Goal: Transaction & Acquisition: Purchase product/service

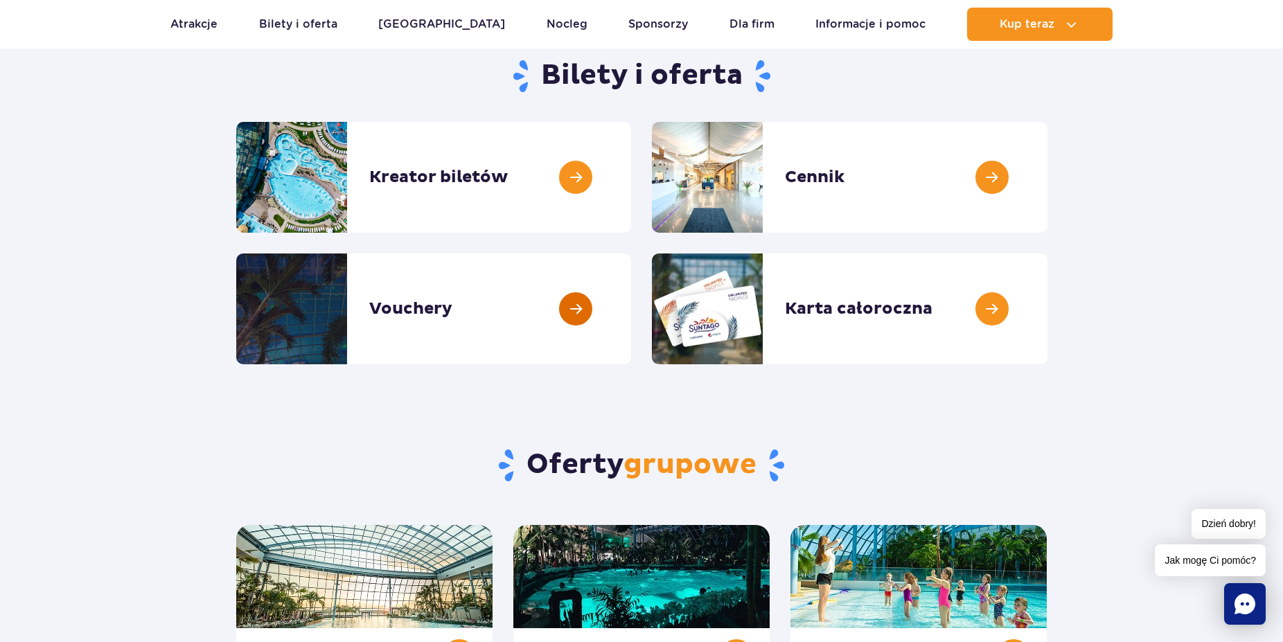
scroll to position [141, 0]
click at [1047, 177] on link at bounding box center [1047, 177] width 0 height 111
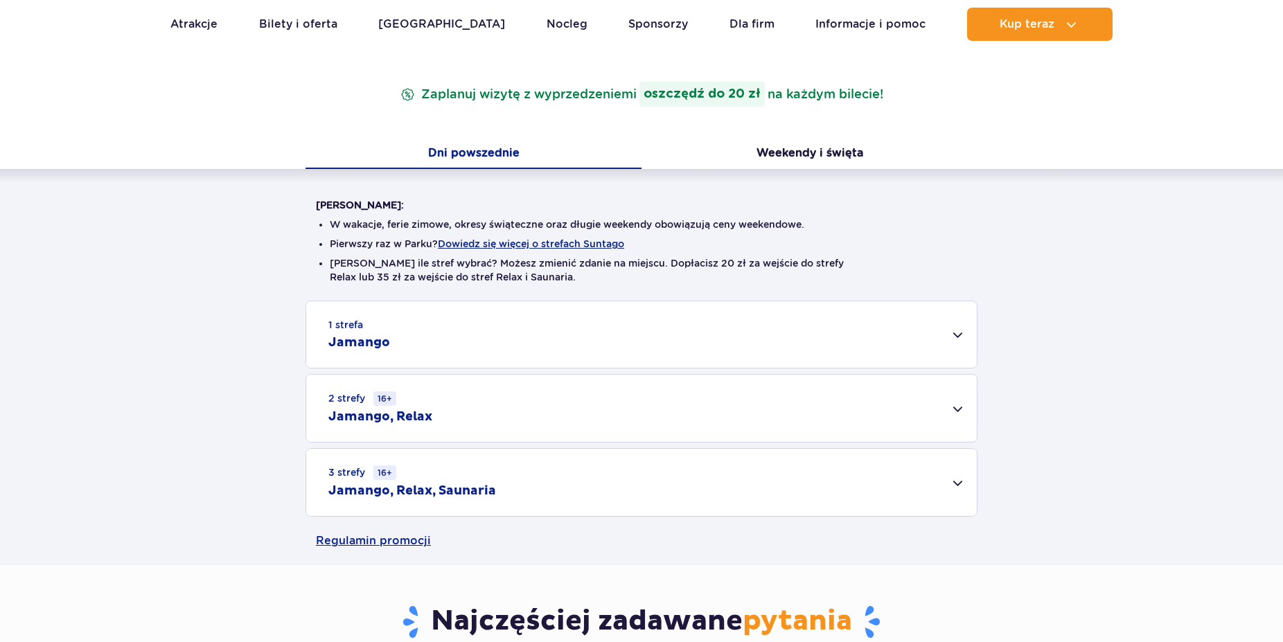
scroll to position [283, 0]
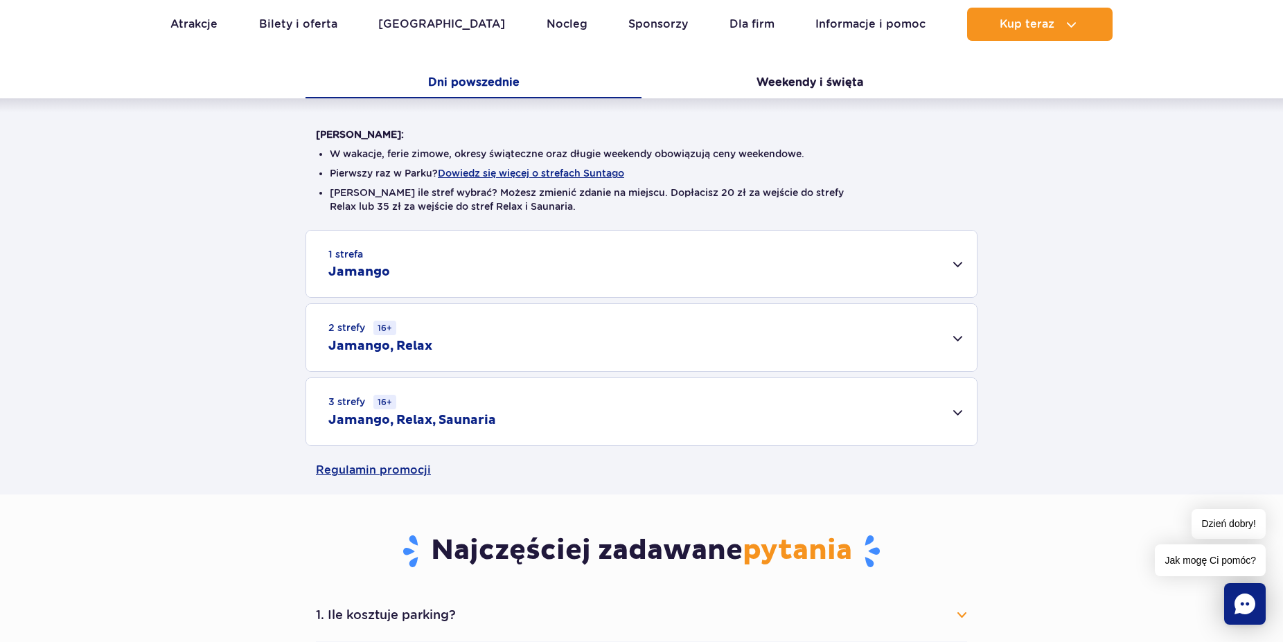
click at [384, 406] on small "16+" at bounding box center [384, 402] width 23 height 15
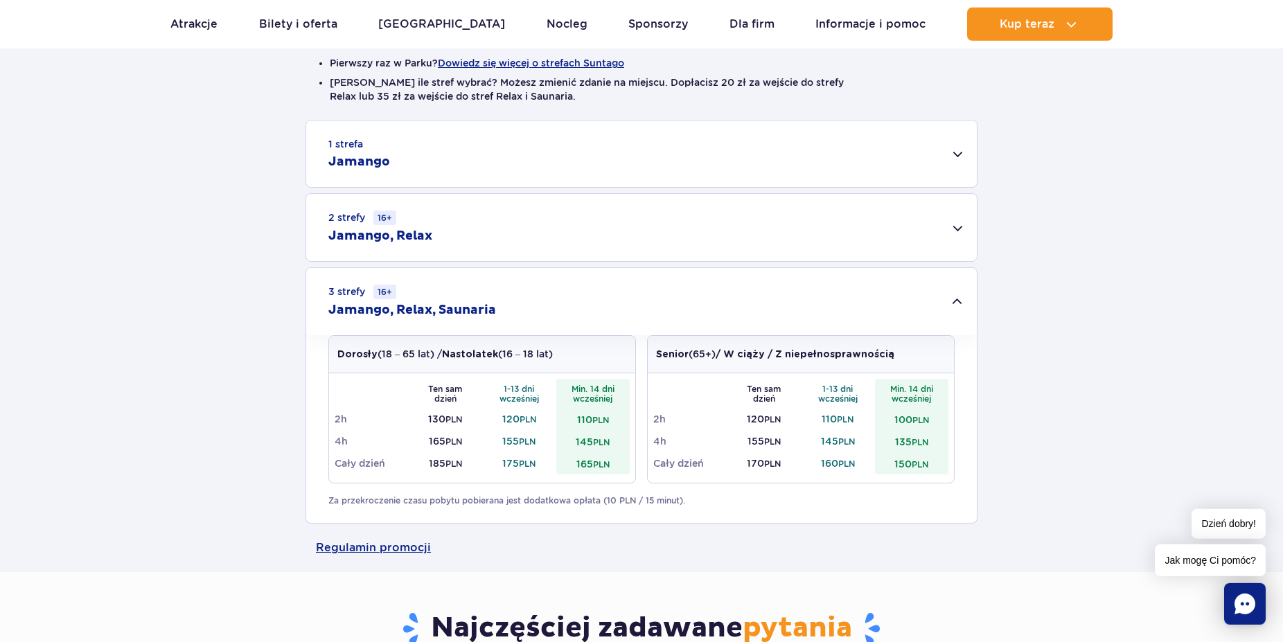
scroll to position [424, 0]
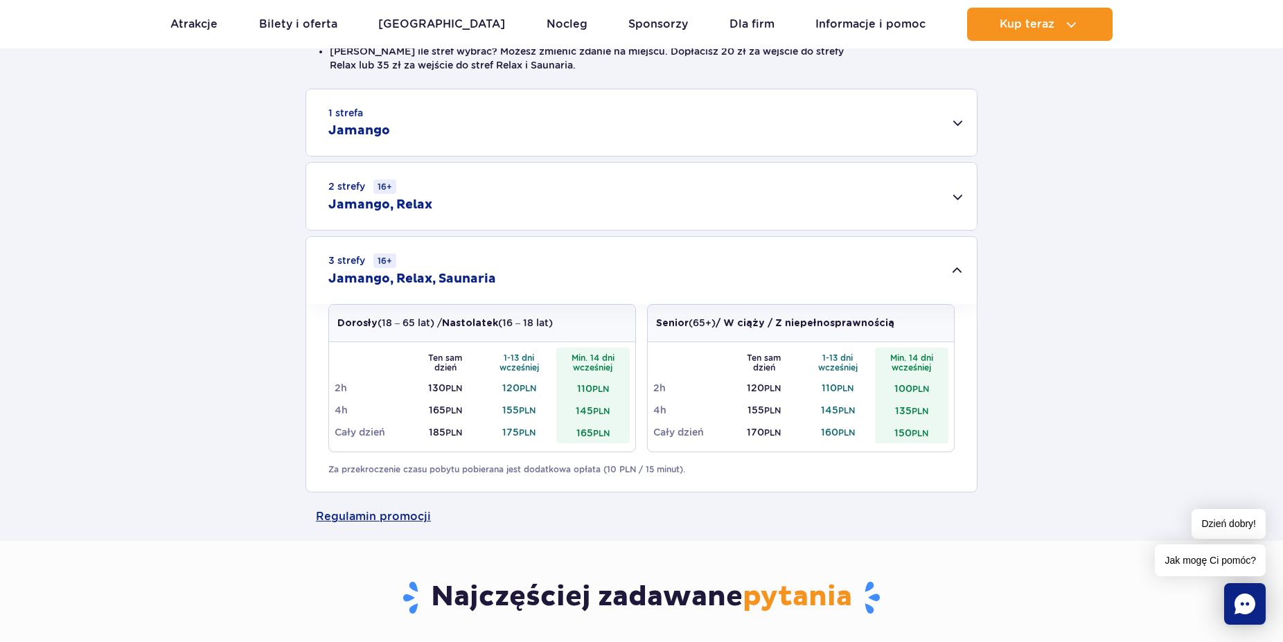
click at [373, 133] on h2 "Jamango" at bounding box center [359, 131] width 62 height 17
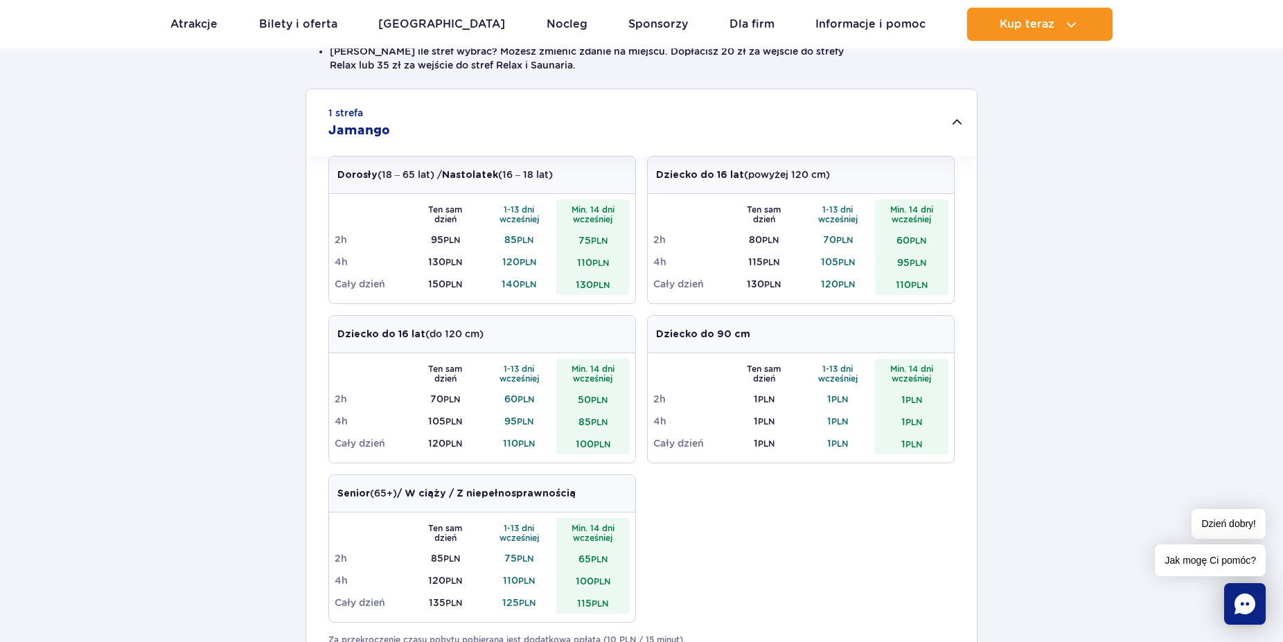
click at [378, 135] on h2 "Jamango" at bounding box center [359, 131] width 62 height 17
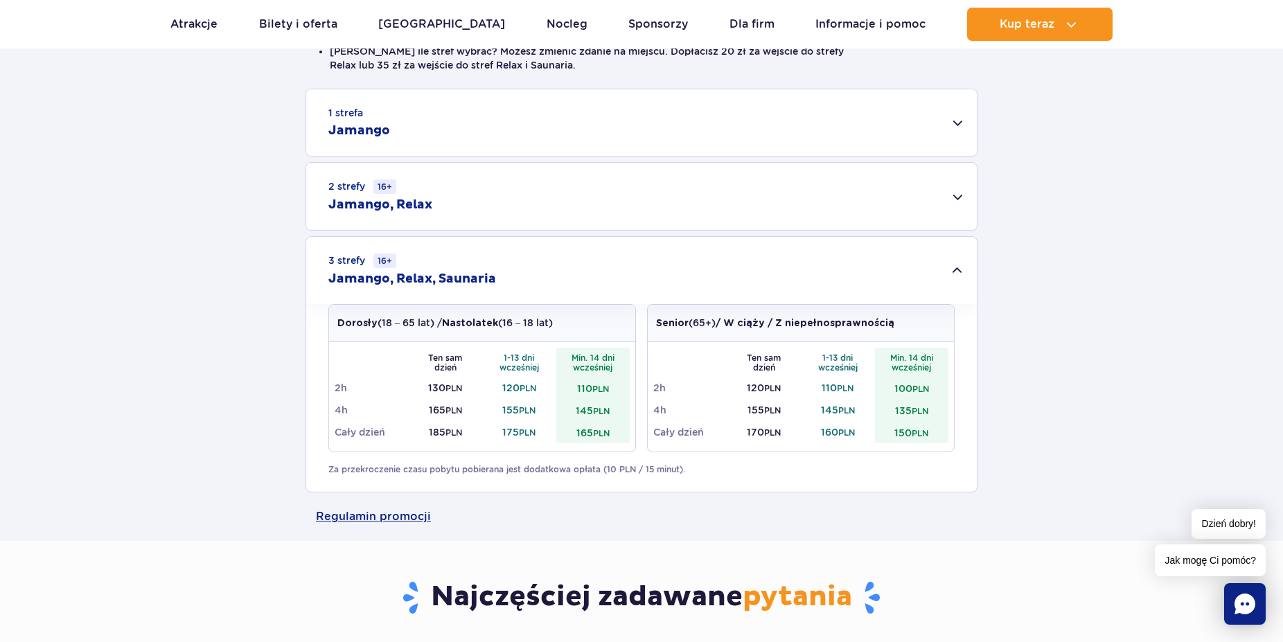
click at [359, 121] on div "1 strefa Jamango" at bounding box center [641, 122] width 671 height 66
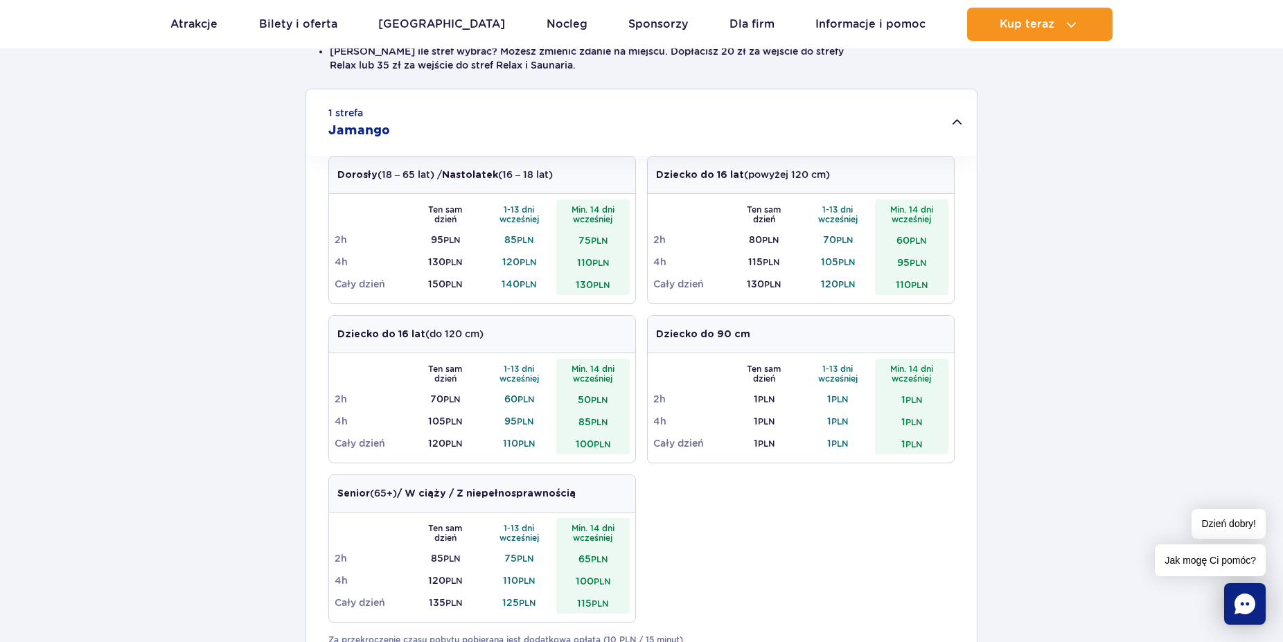
click at [375, 128] on h2 "Jamango" at bounding box center [359, 131] width 62 height 17
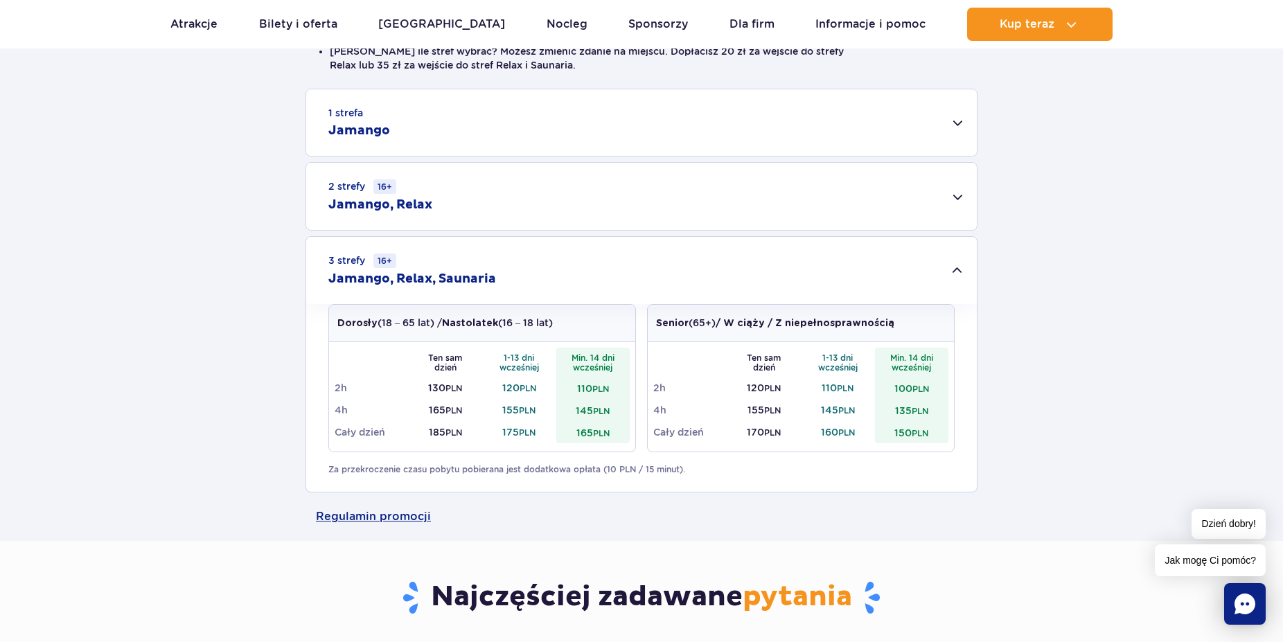
click at [404, 195] on div "2 strefy 16+ Jamango, Relax" at bounding box center [641, 196] width 671 height 67
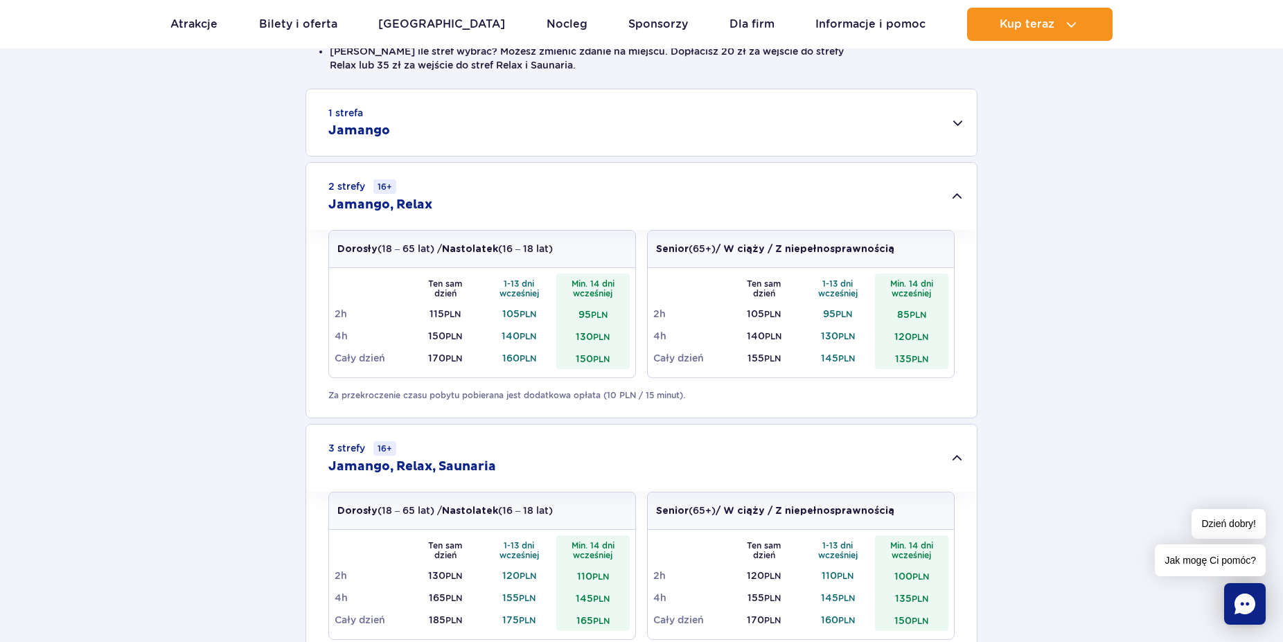
click at [423, 196] on div "2 strefy 16+ Jamango, Relax" at bounding box center [641, 196] width 671 height 67
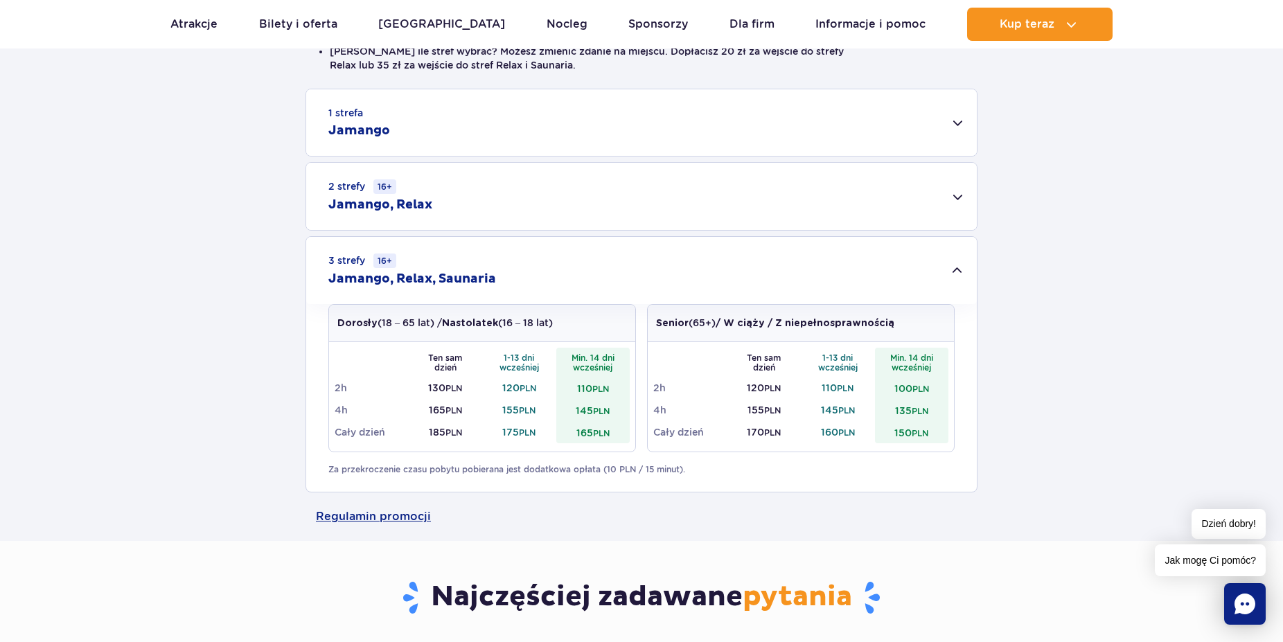
click at [370, 136] on h2 "Jamango" at bounding box center [359, 131] width 62 height 17
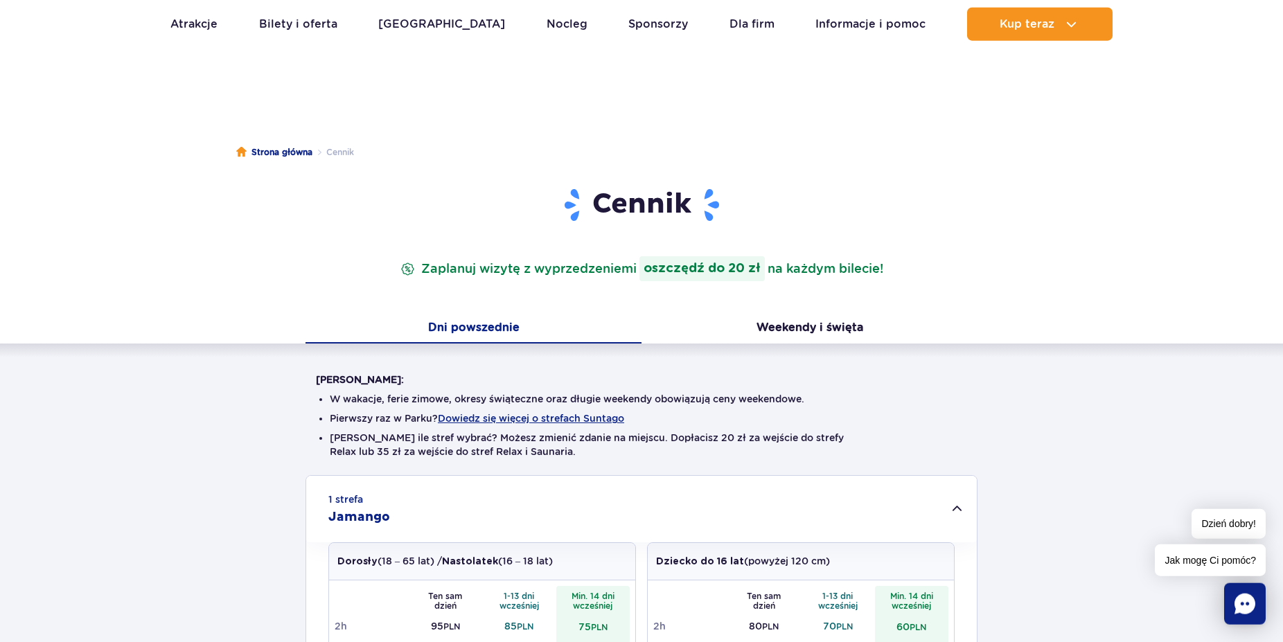
scroll to position [0, 0]
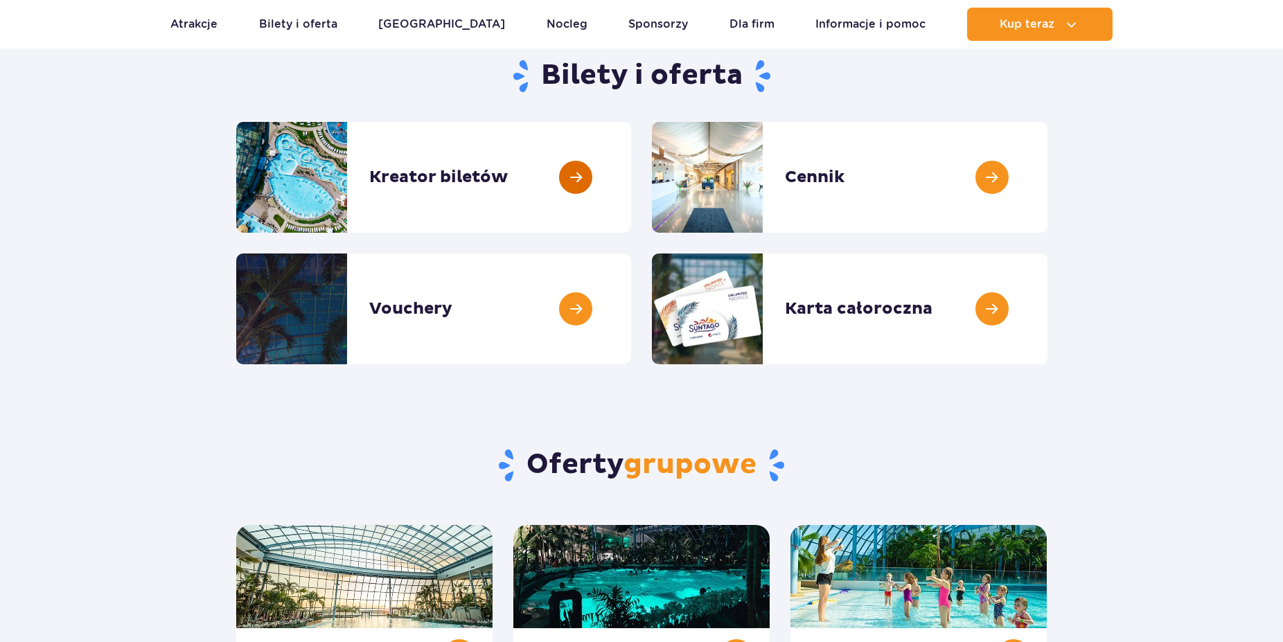
scroll to position [141, 0]
click at [631, 169] on link at bounding box center [631, 177] width 0 height 111
click at [631, 153] on link at bounding box center [631, 177] width 0 height 111
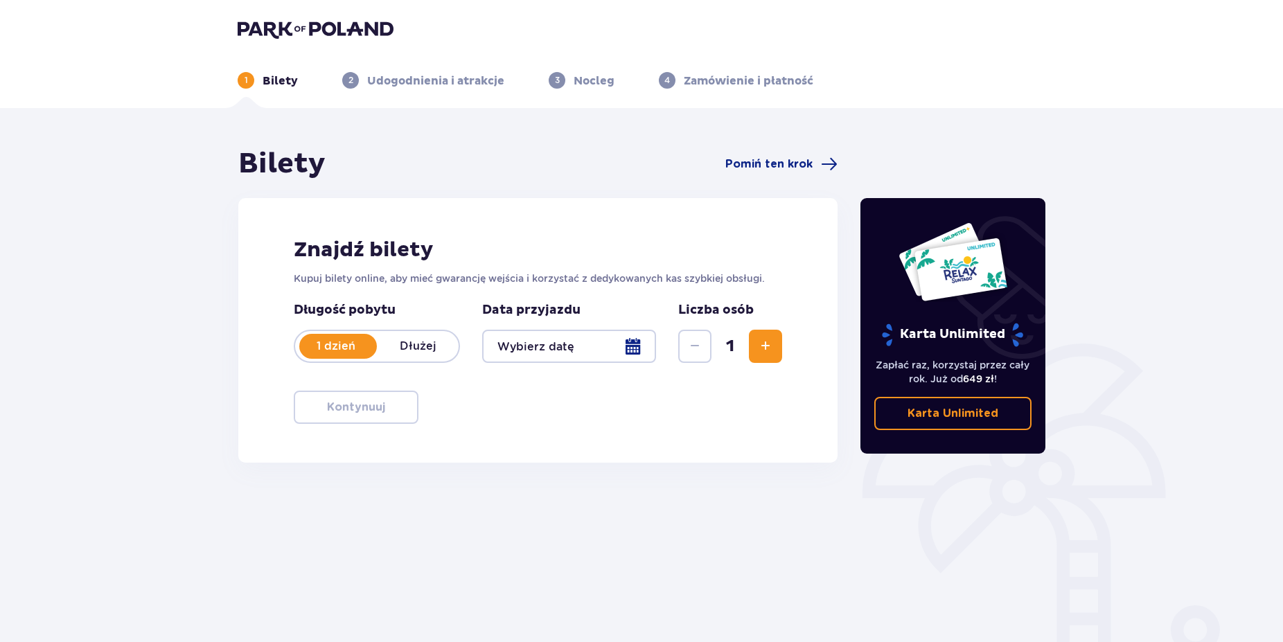
click at [418, 340] on p "Dłużej" at bounding box center [418, 346] width 82 height 15
click at [314, 346] on p "1 dzień" at bounding box center [336, 346] width 82 height 15
click at [544, 336] on div at bounding box center [569, 346] width 174 height 33
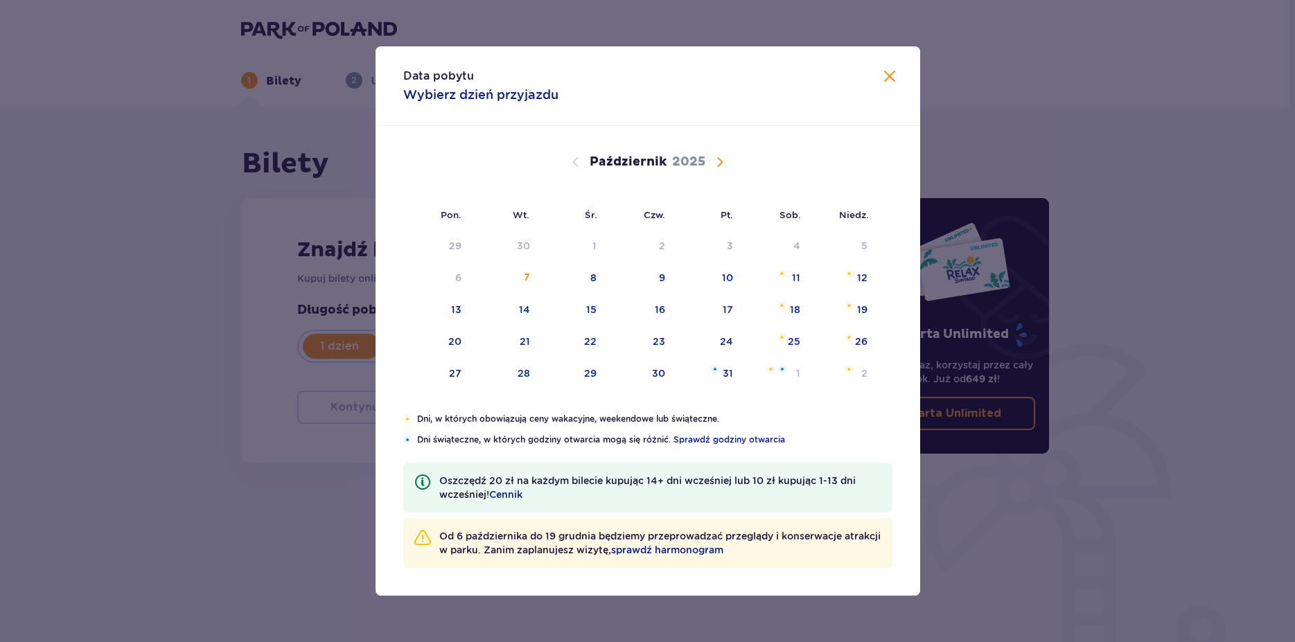
click at [721, 162] on span "Następny miesiąc" at bounding box center [719, 162] width 17 height 17
click at [716, 158] on span "Następny miesiąc" at bounding box center [719, 162] width 17 height 17
click at [569, 163] on span "Poprzedni miesiąc" at bounding box center [575, 162] width 17 height 17
click at [459, 310] on div "10" at bounding box center [455, 310] width 11 height 14
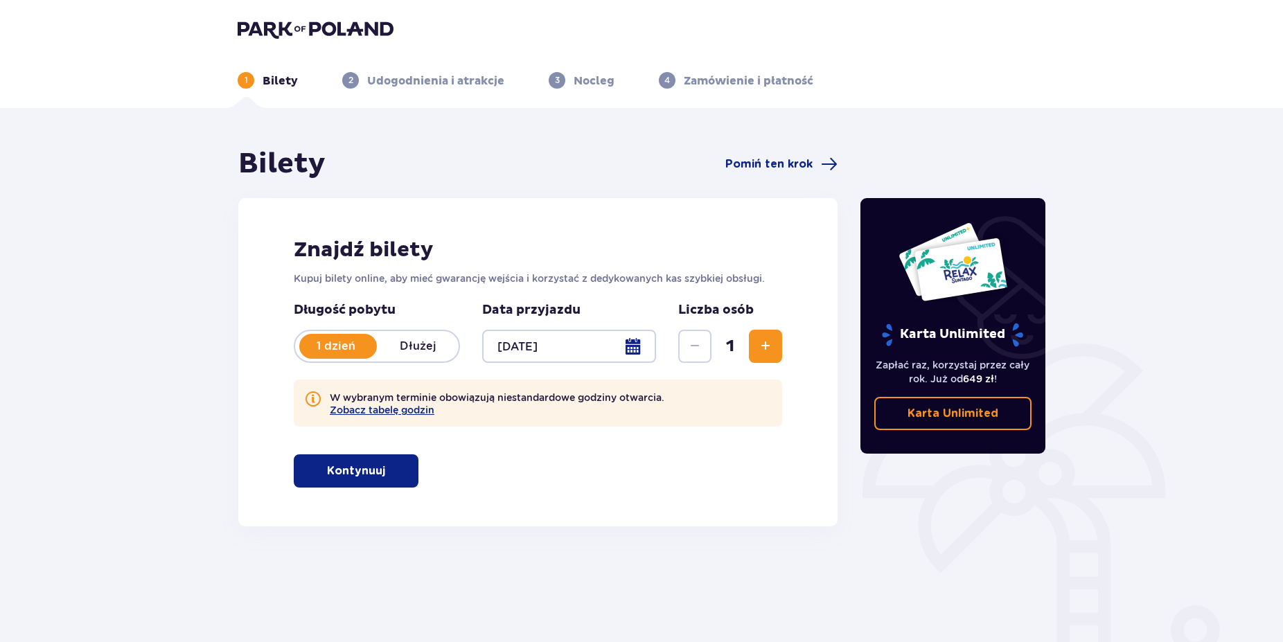
click at [506, 335] on div at bounding box center [569, 346] width 174 height 33
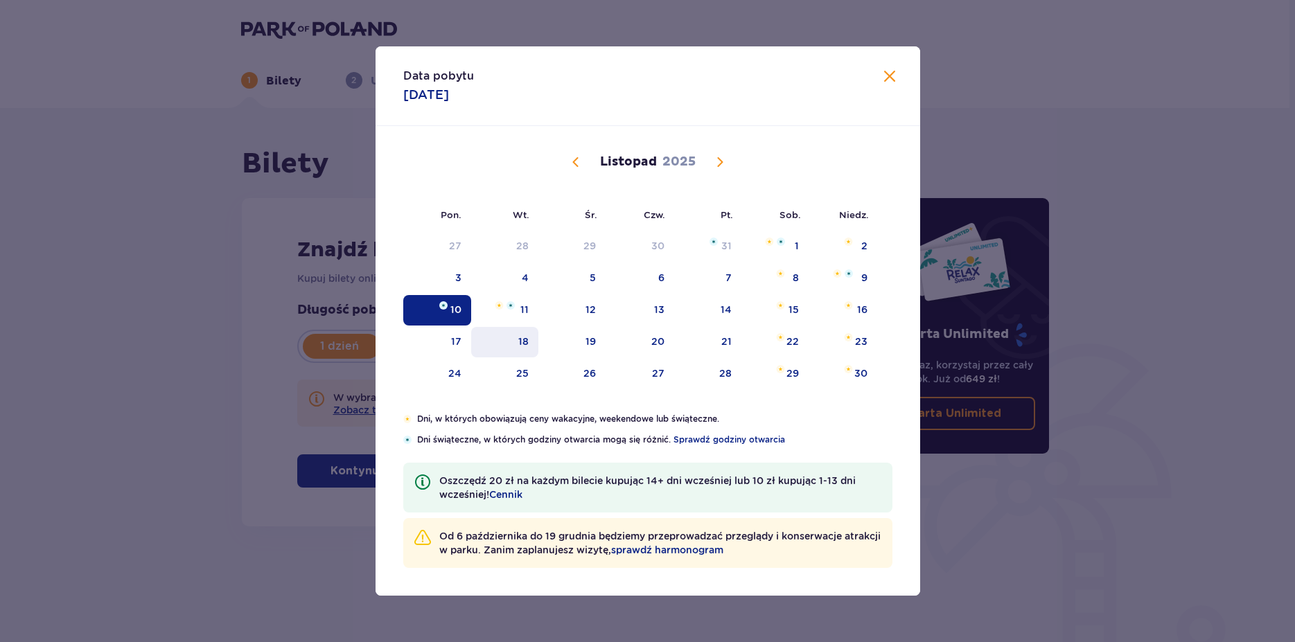
click at [528, 349] on div "18" at bounding box center [504, 342] width 67 height 30
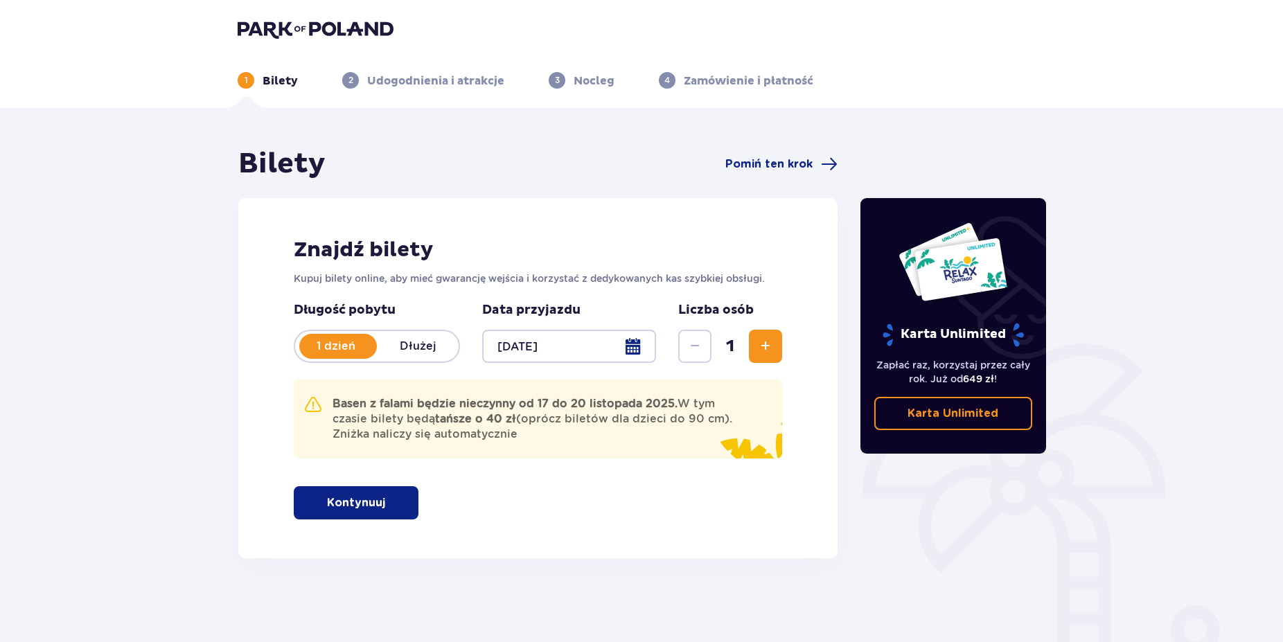
click at [511, 333] on div at bounding box center [569, 346] width 174 height 33
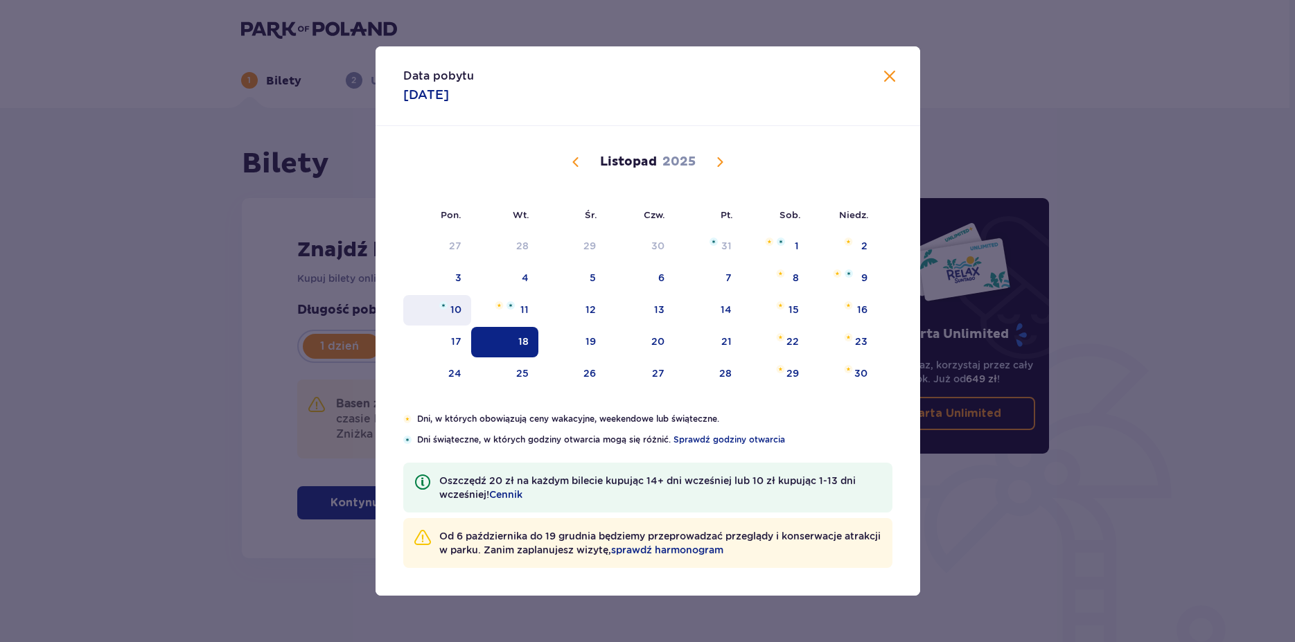
click at [452, 309] on div "10" at bounding box center [455, 310] width 11 height 14
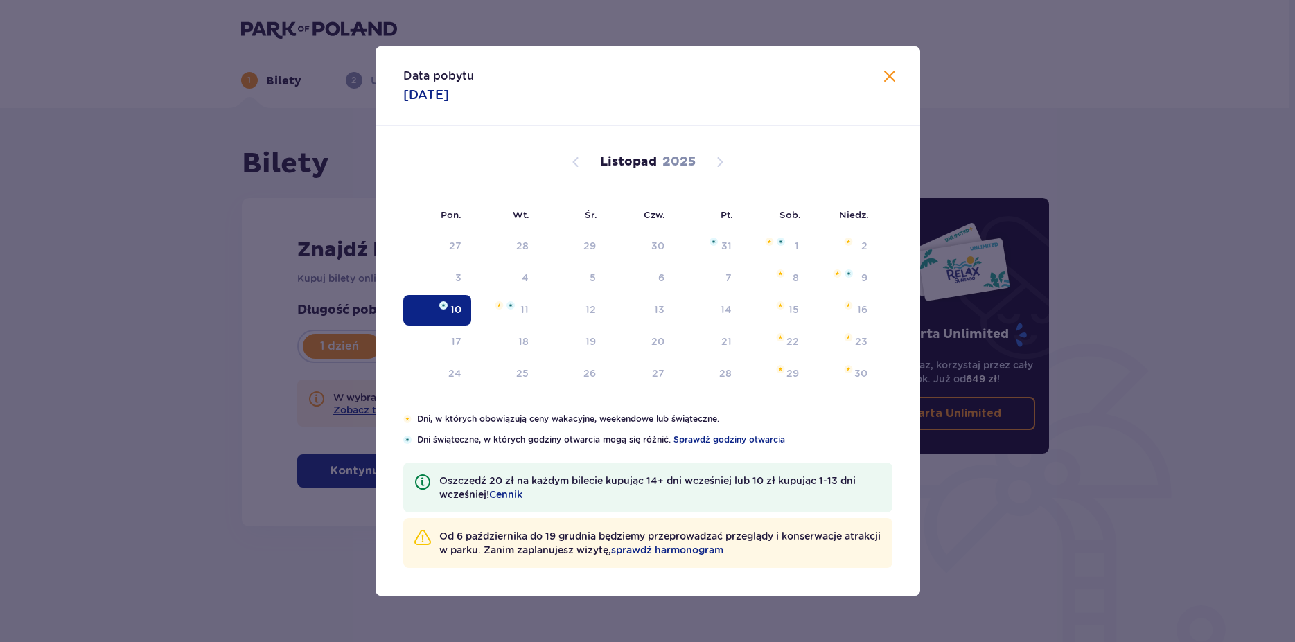
type input "10.11.25"
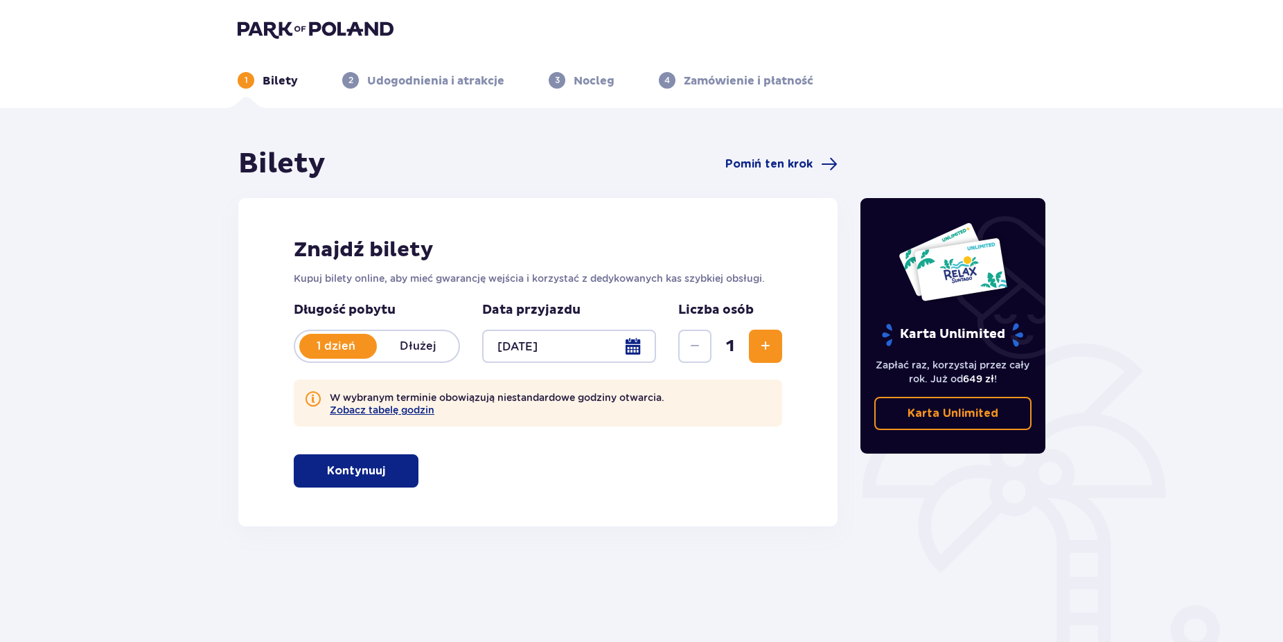
click at [756, 343] on button "Zwiększ" at bounding box center [765, 346] width 33 height 33
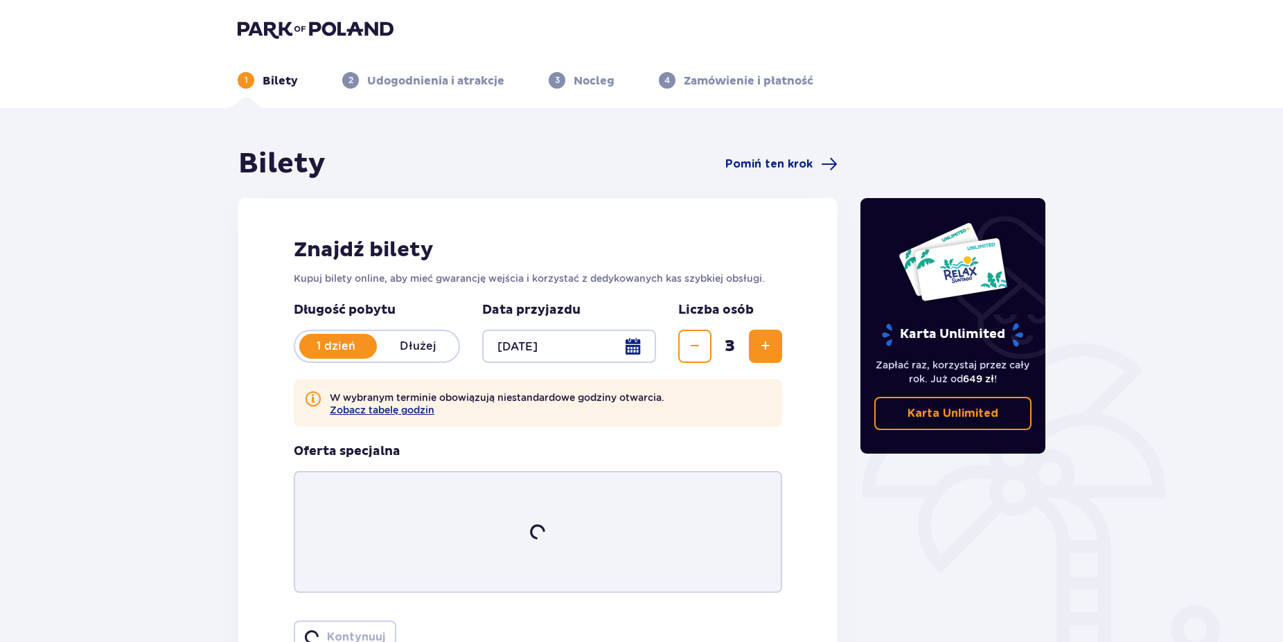
click at [756, 343] on button "Zwiększ" at bounding box center [765, 346] width 33 height 33
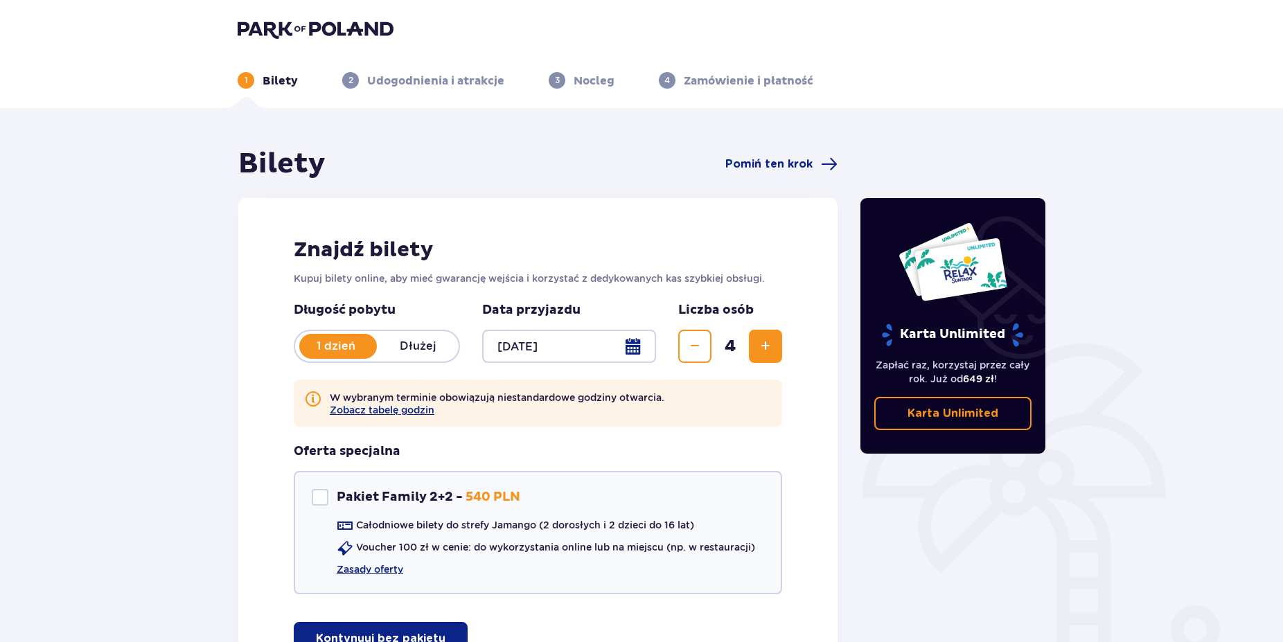
click at [756, 343] on button "Zwiększ" at bounding box center [765, 346] width 33 height 33
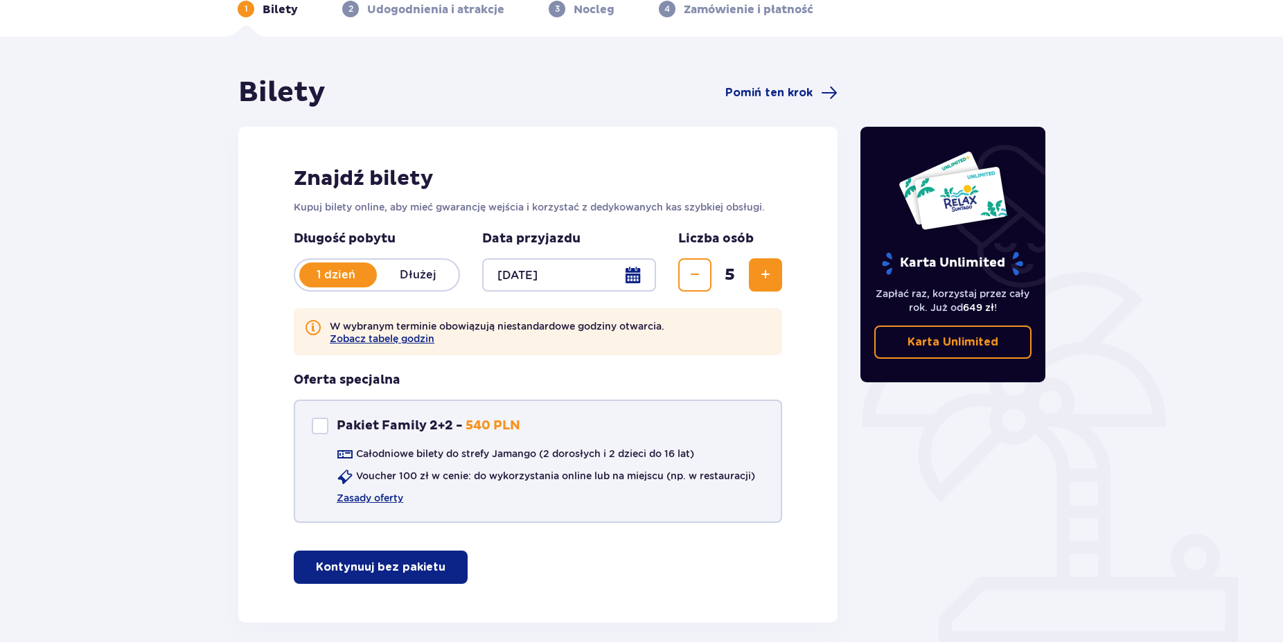
scroll to position [135, 0]
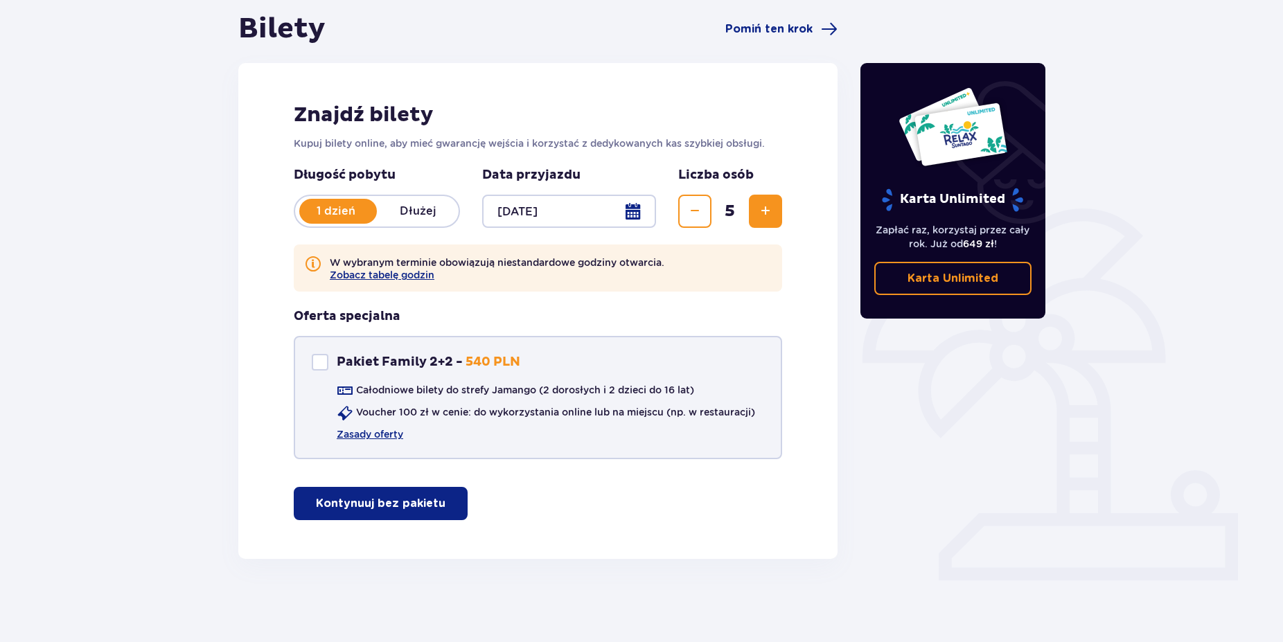
click at [318, 359] on div "Pakiet Family 2+2" at bounding box center [320, 362] width 17 height 17
checkbox input "true"
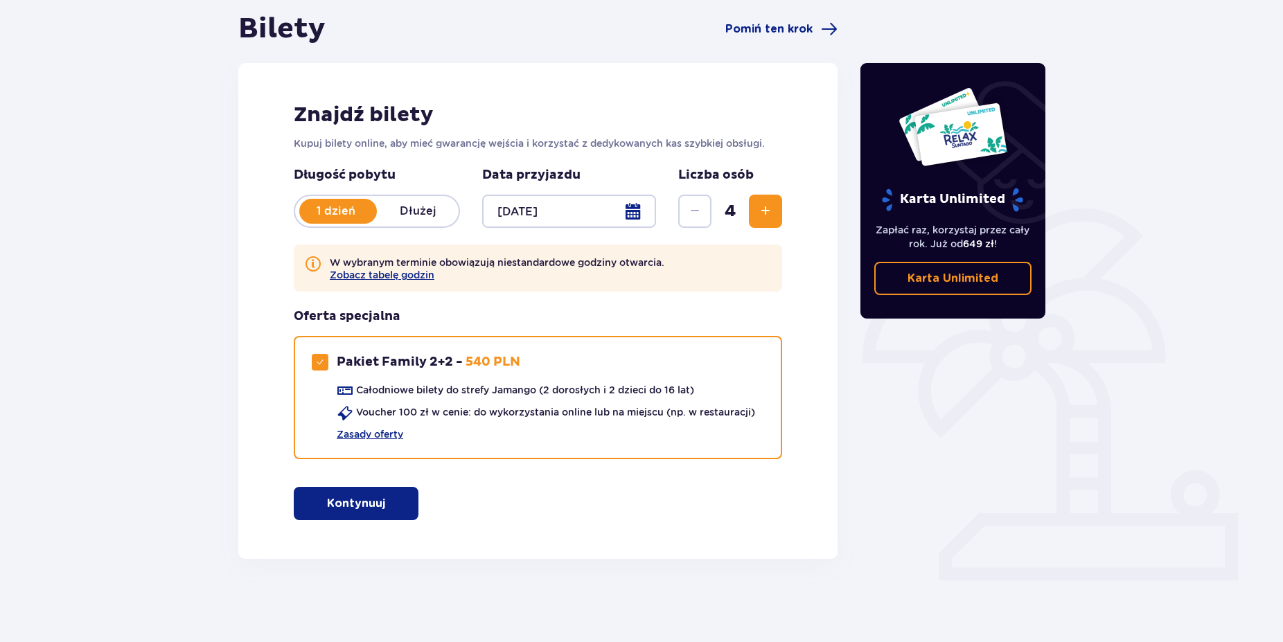
click at [382, 499] on span "button" at bounding box center [388, 503] width 17 height 17
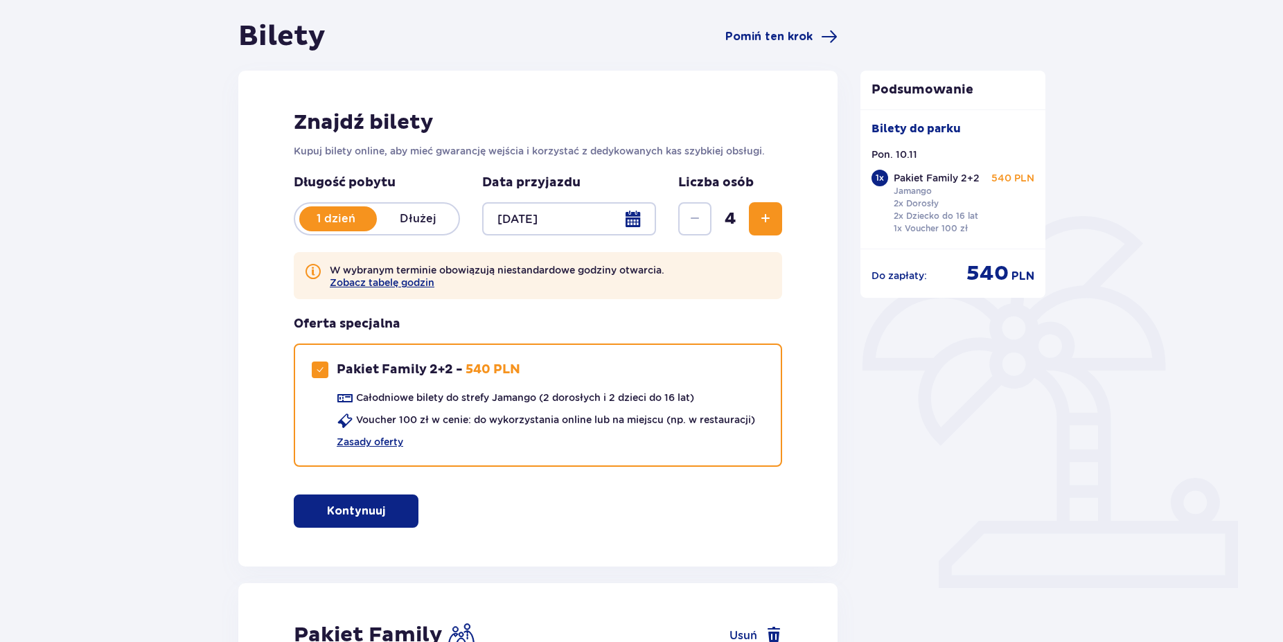
scroll to position [27, 0]
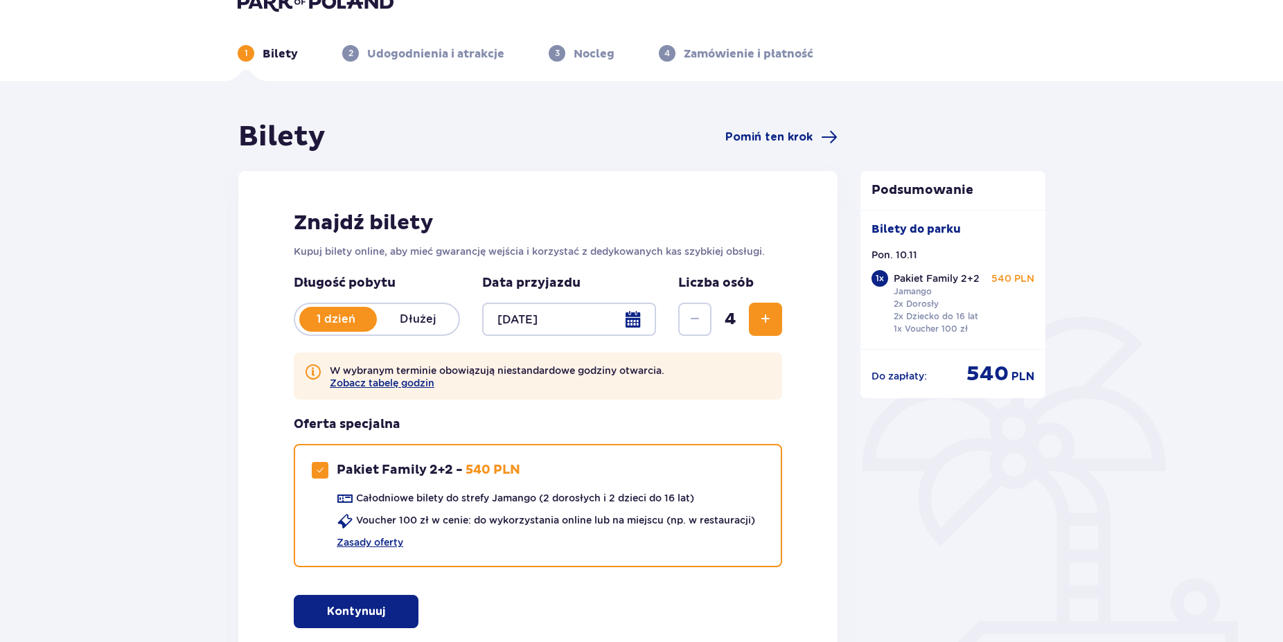
click at [765, 323] on span "Zwiększ" at bounding box center [765, 319] width 17 height 17
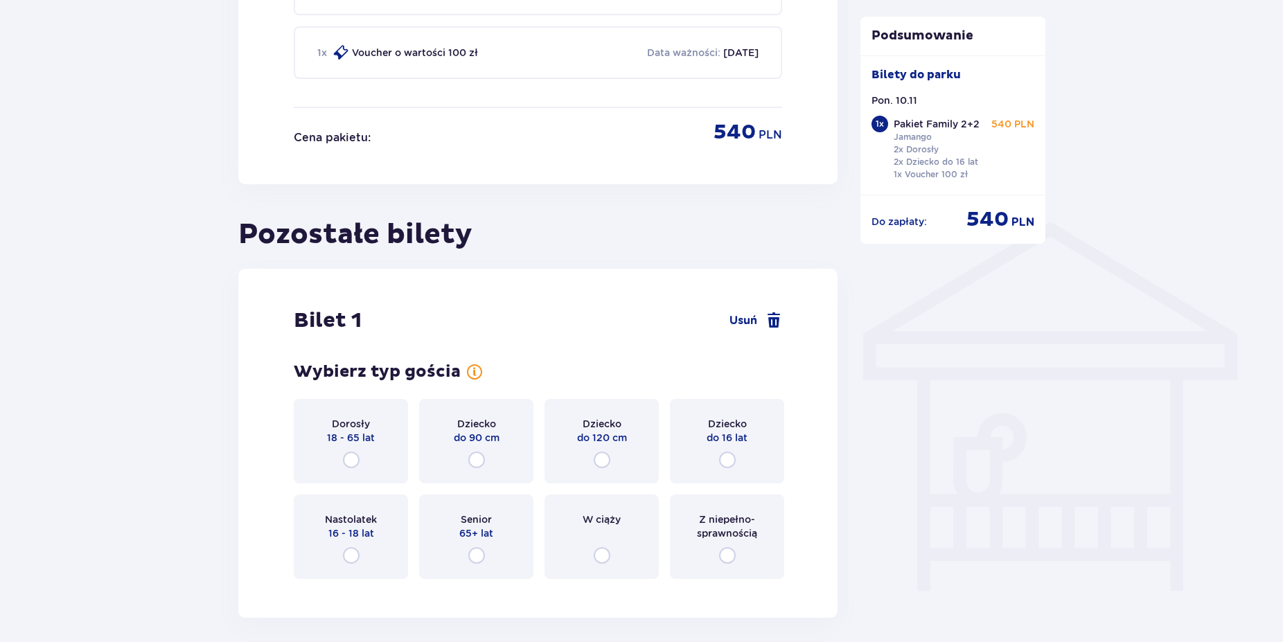
scroll to position [1029, 0]
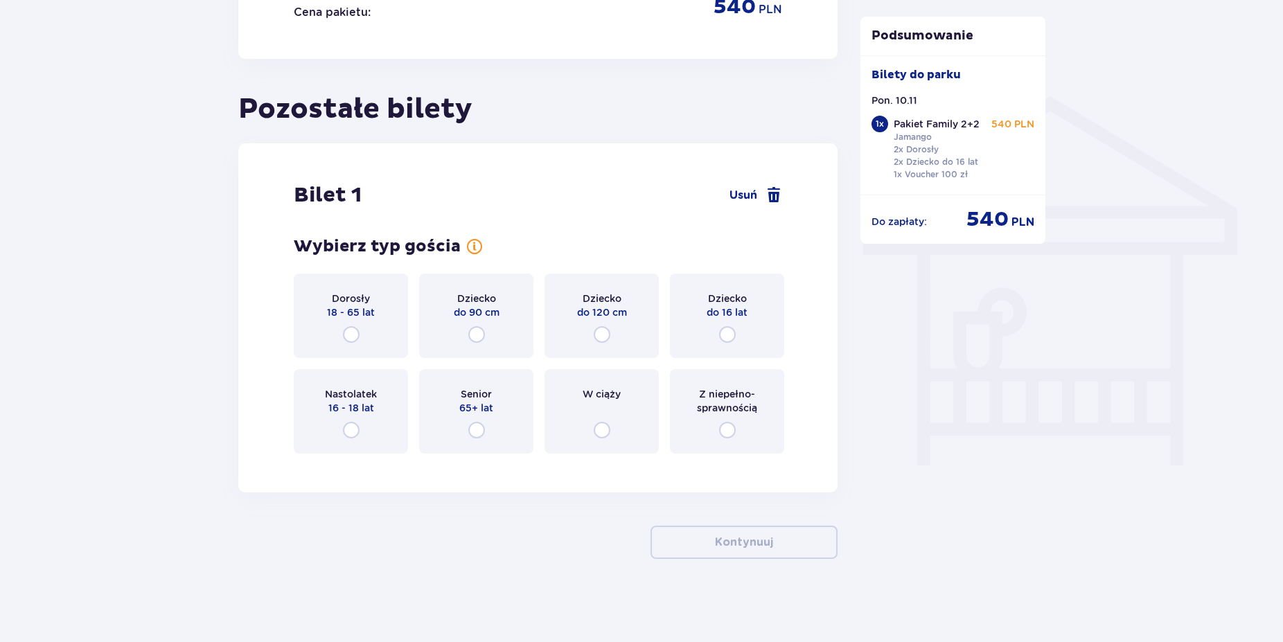
click at [481, 310] on span "do 90 cm" at bounding box center [477, 312] width 46 height 14
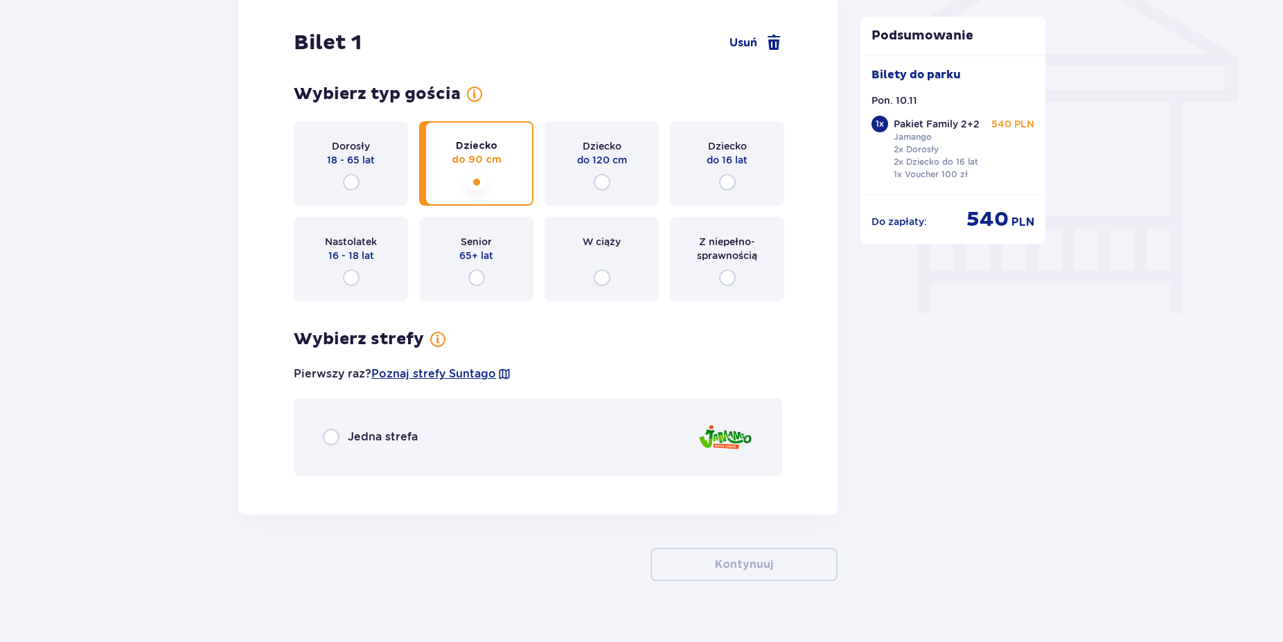
scroll to position [1203, 0]
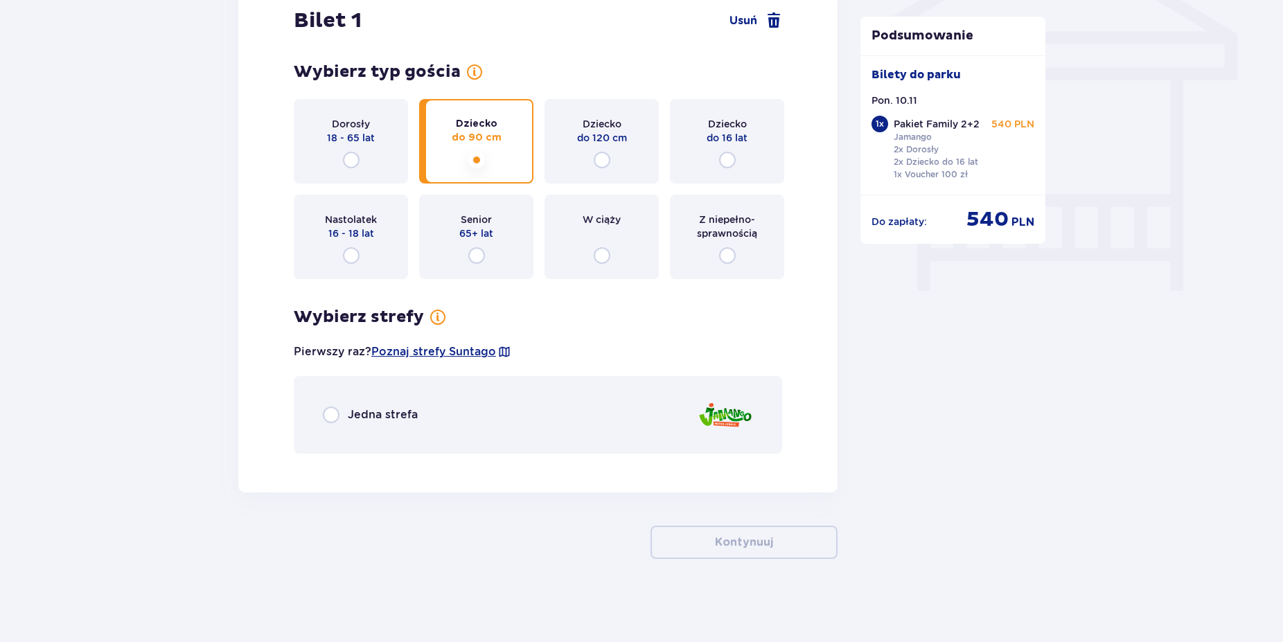
click at [336, 411] on input "radio" at bounding box center [331, 415] width 17 height 17
radio input "true"
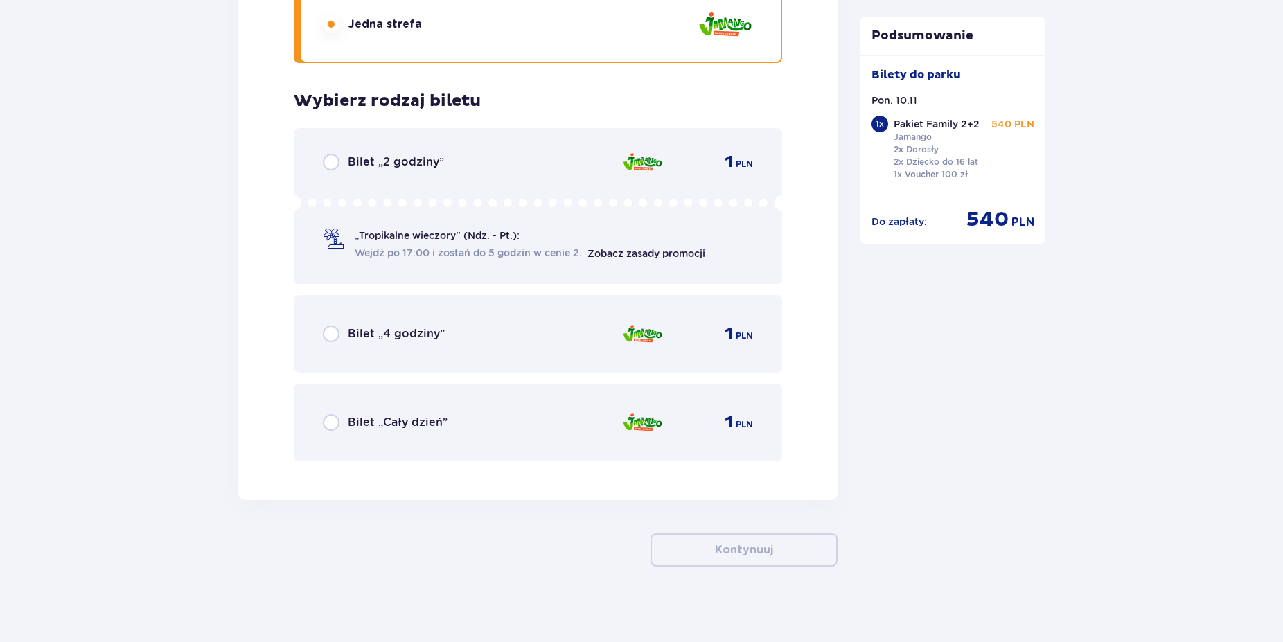
scroll to position [1602, 0]
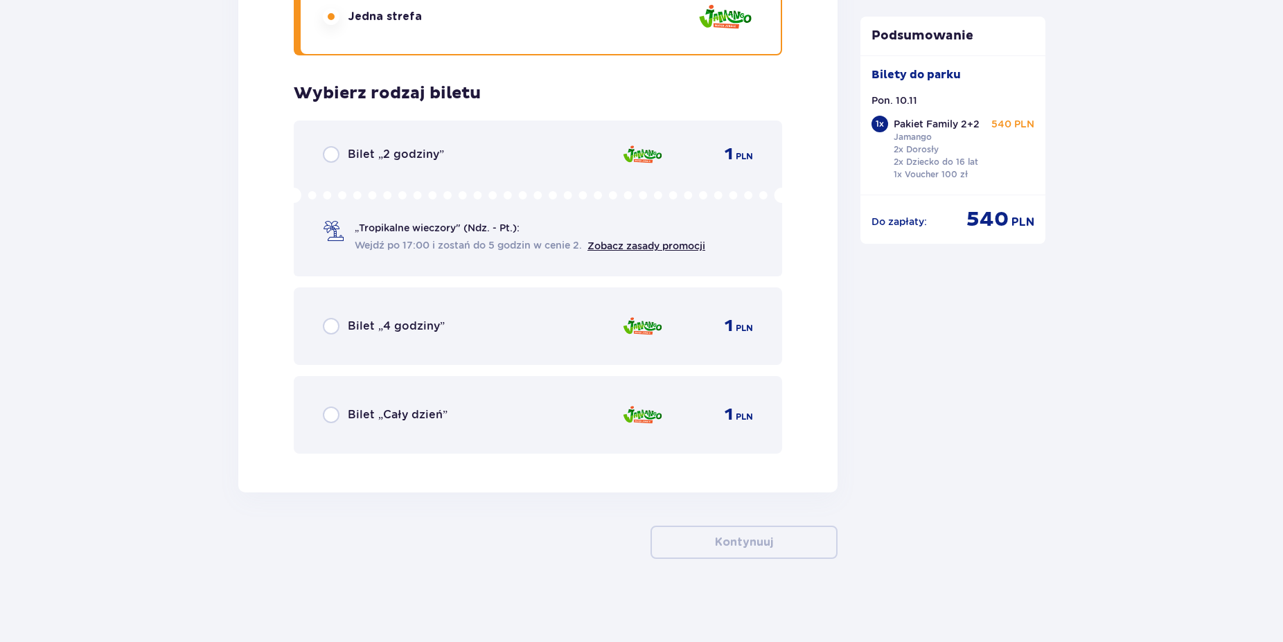
click at [328, 420] on input "radio" at bounding box center [331, 415] width 17 height 17
radio input "true"
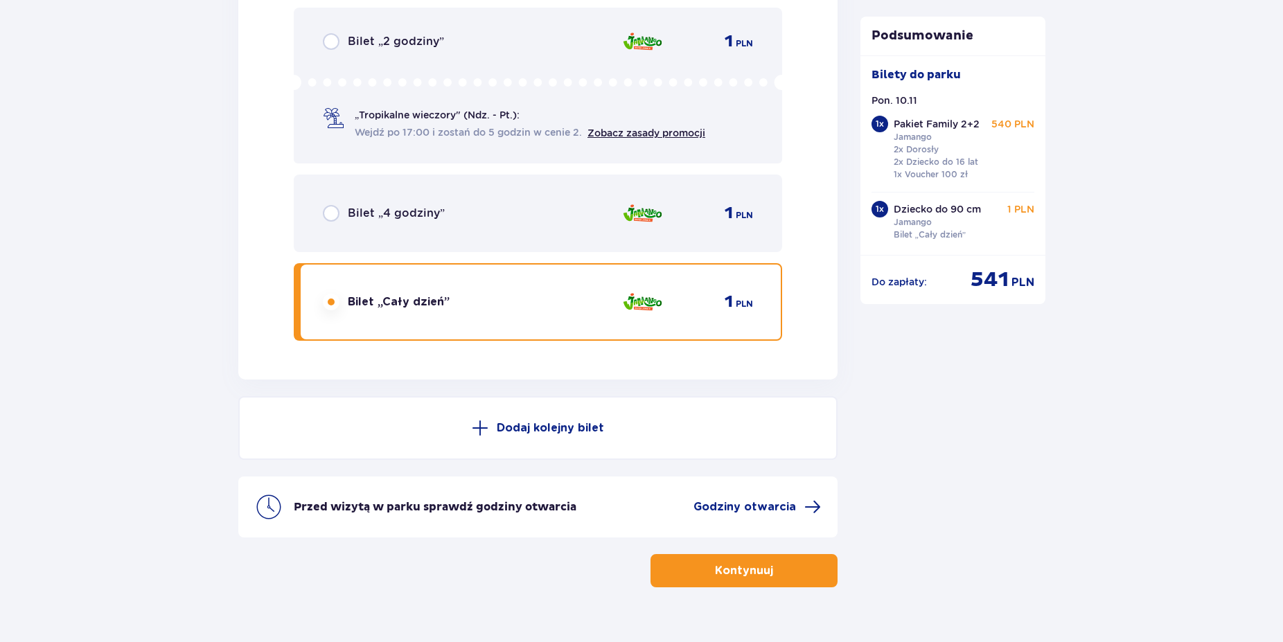
scroll to position [1743, 0]
